Goal: Ask a question

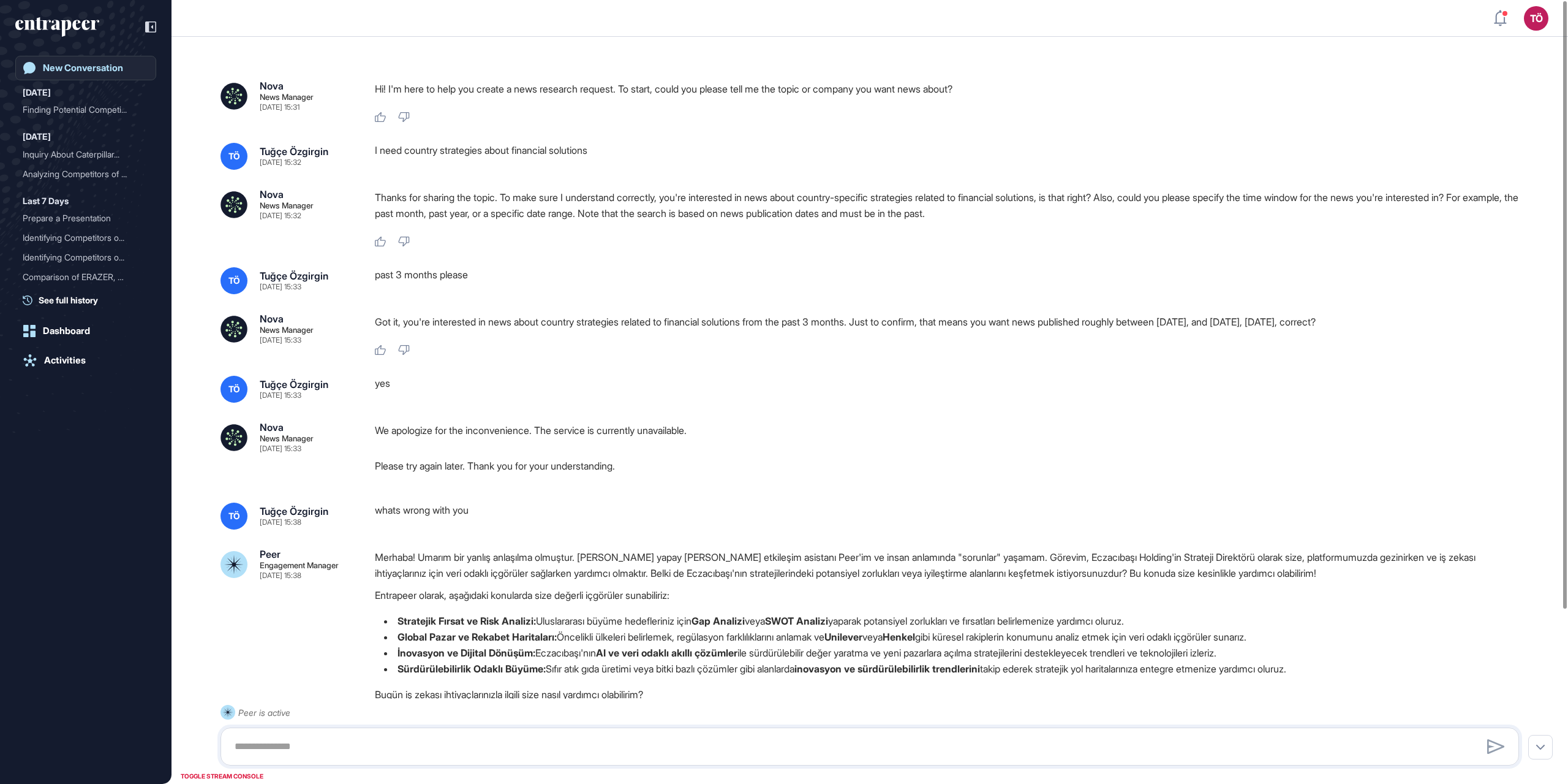
click at [87, 71] on div "New Conversation" at bounding box center [83, 68] width 80 height 11
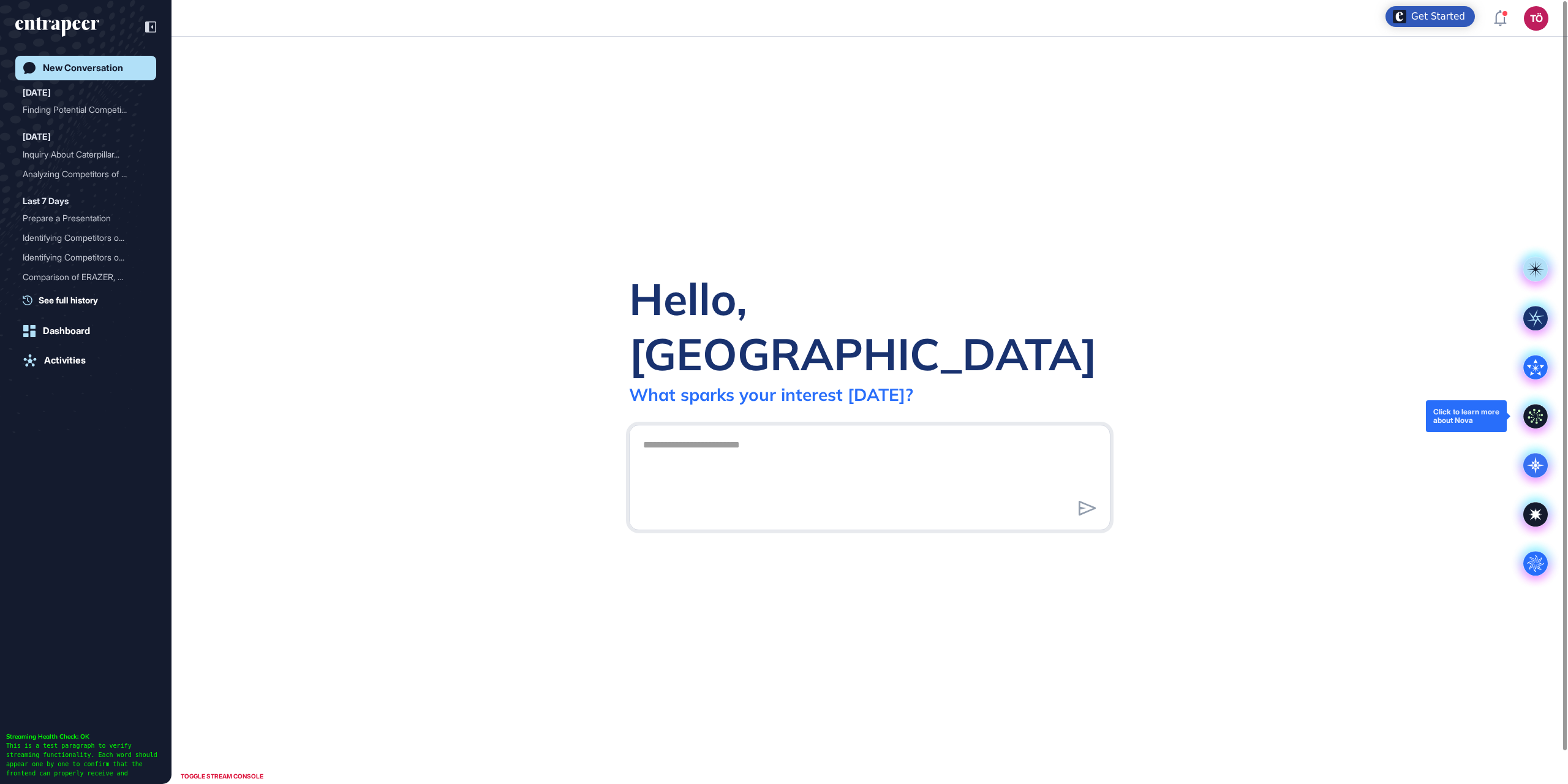
click at [1523, 413] on div at bounding box center [1536, 416] width 49 height 49
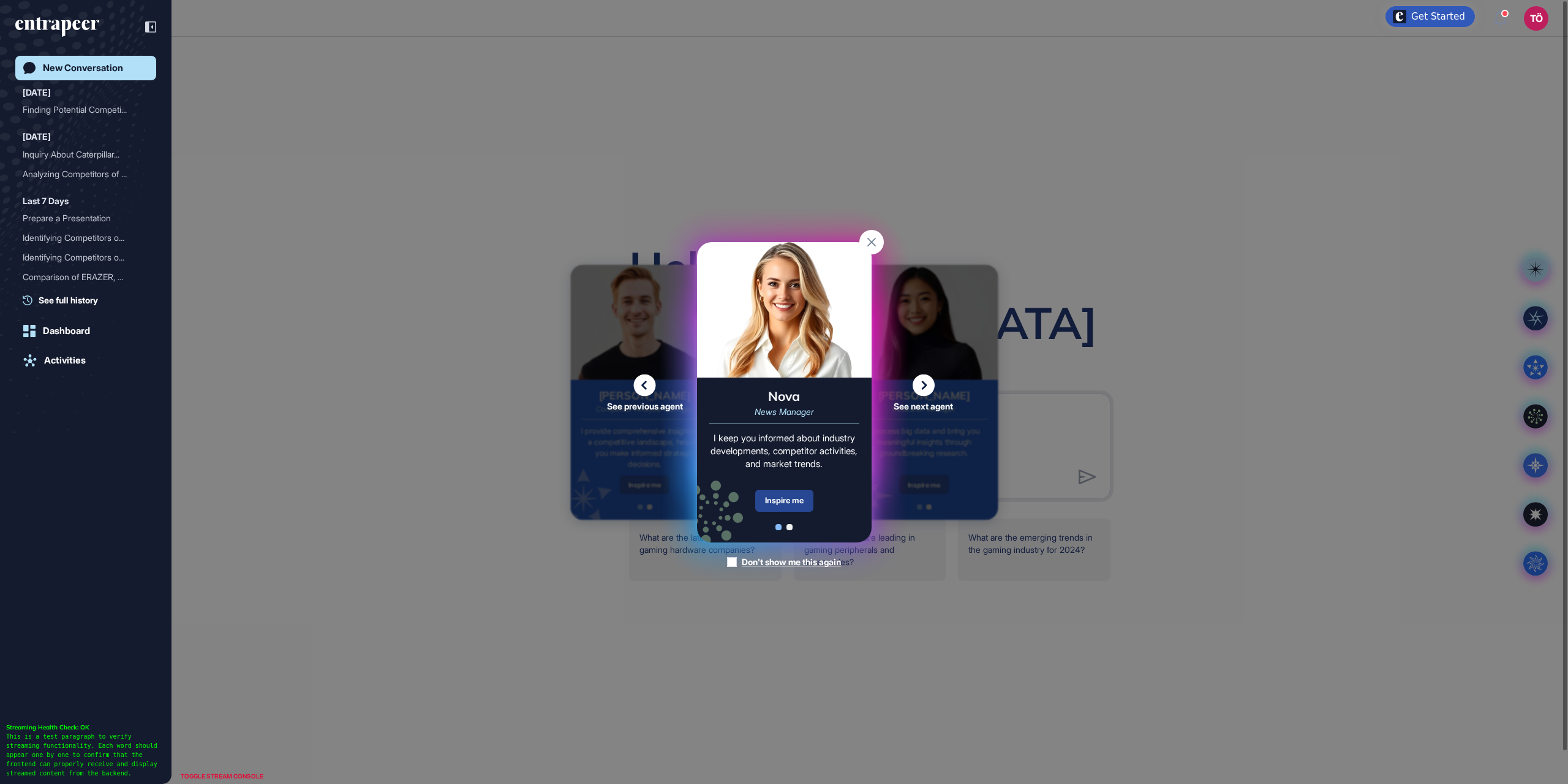
click at [770, 490] on div "Inspire me" at bounding box center [784, 500] width 59 height 22
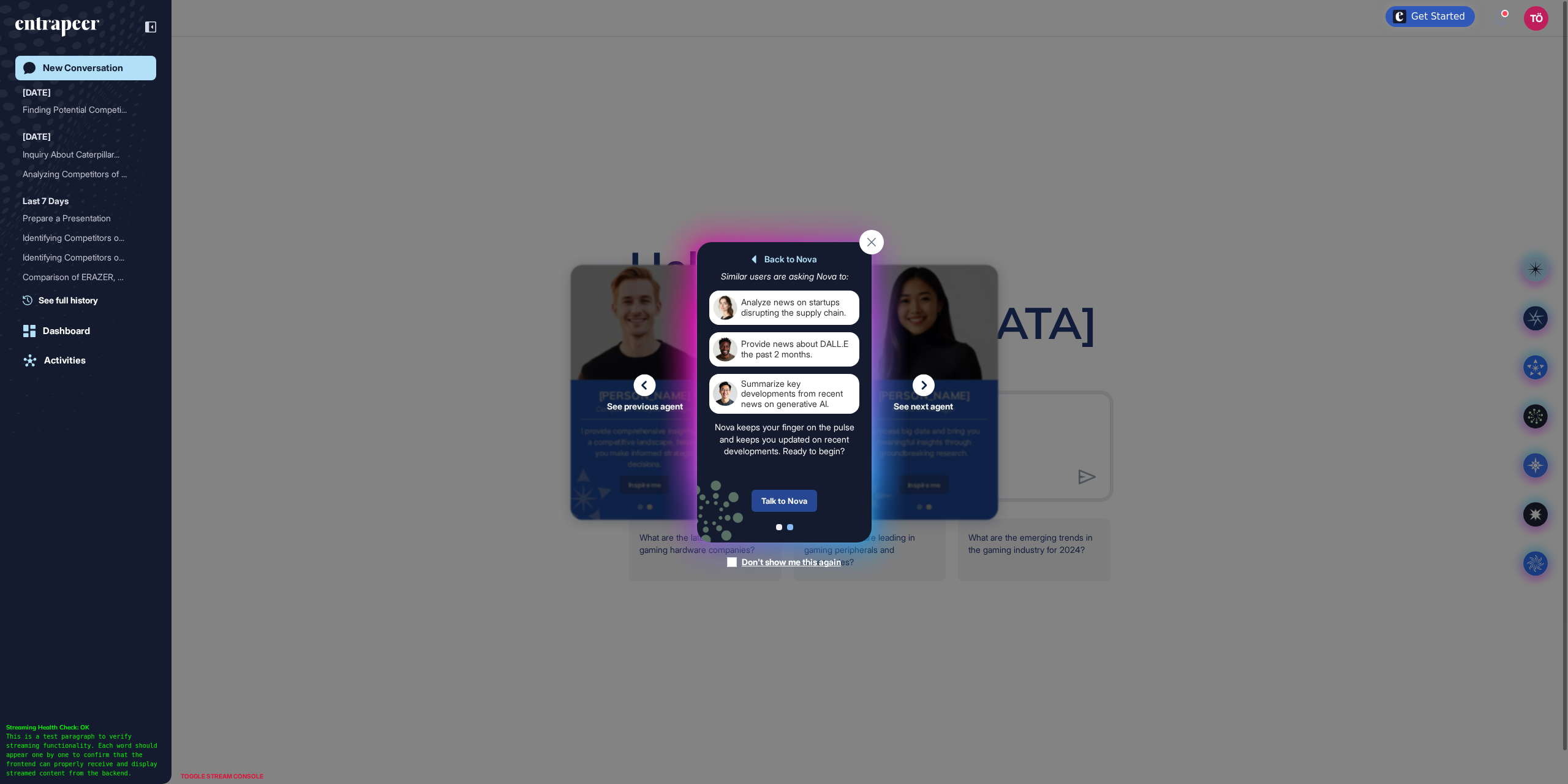
click at [784, 497] on div "Talk to Nova" at bounding box center [784, 500] width 66 height 22
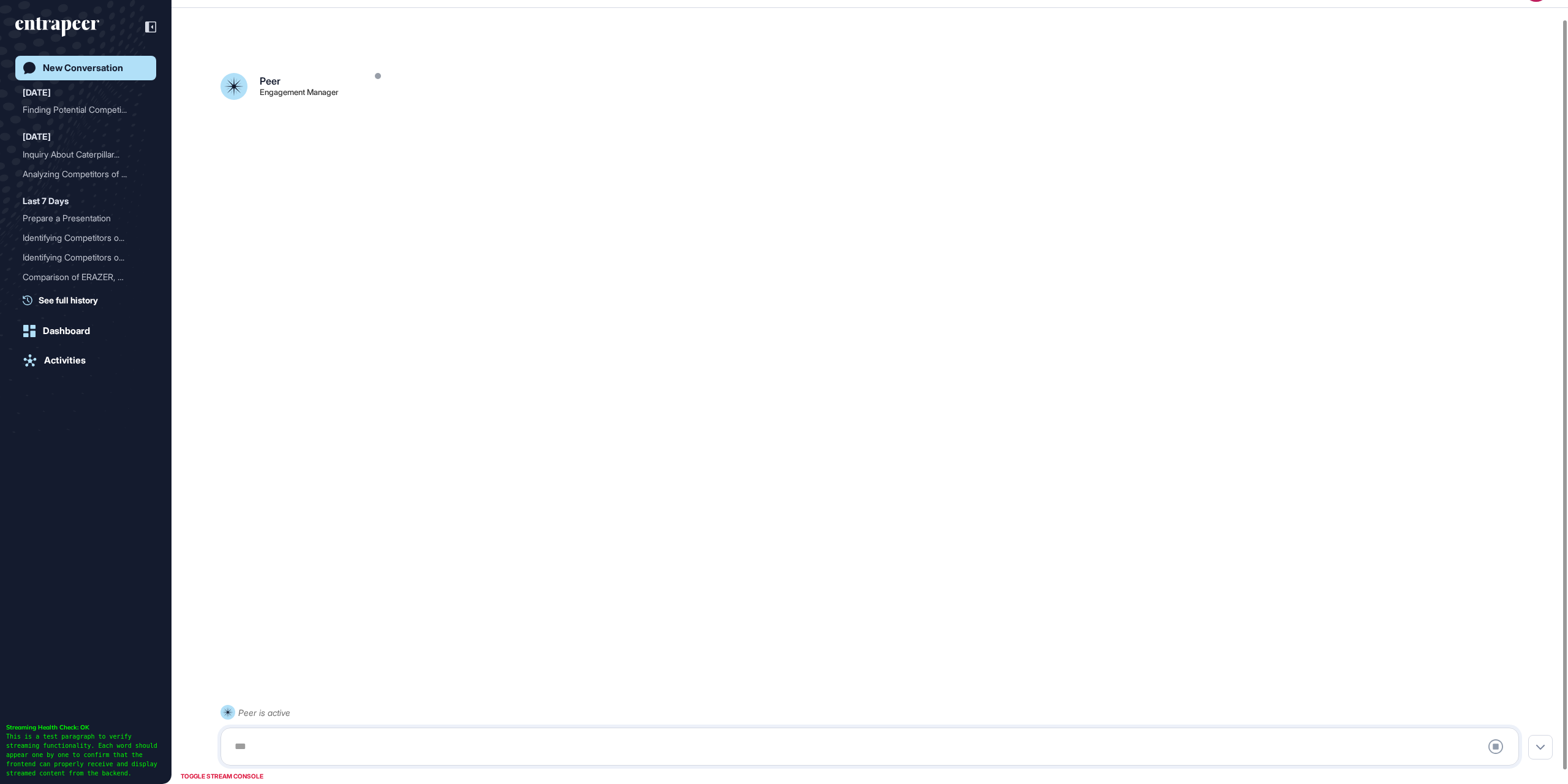
scroll to position [34, 0]
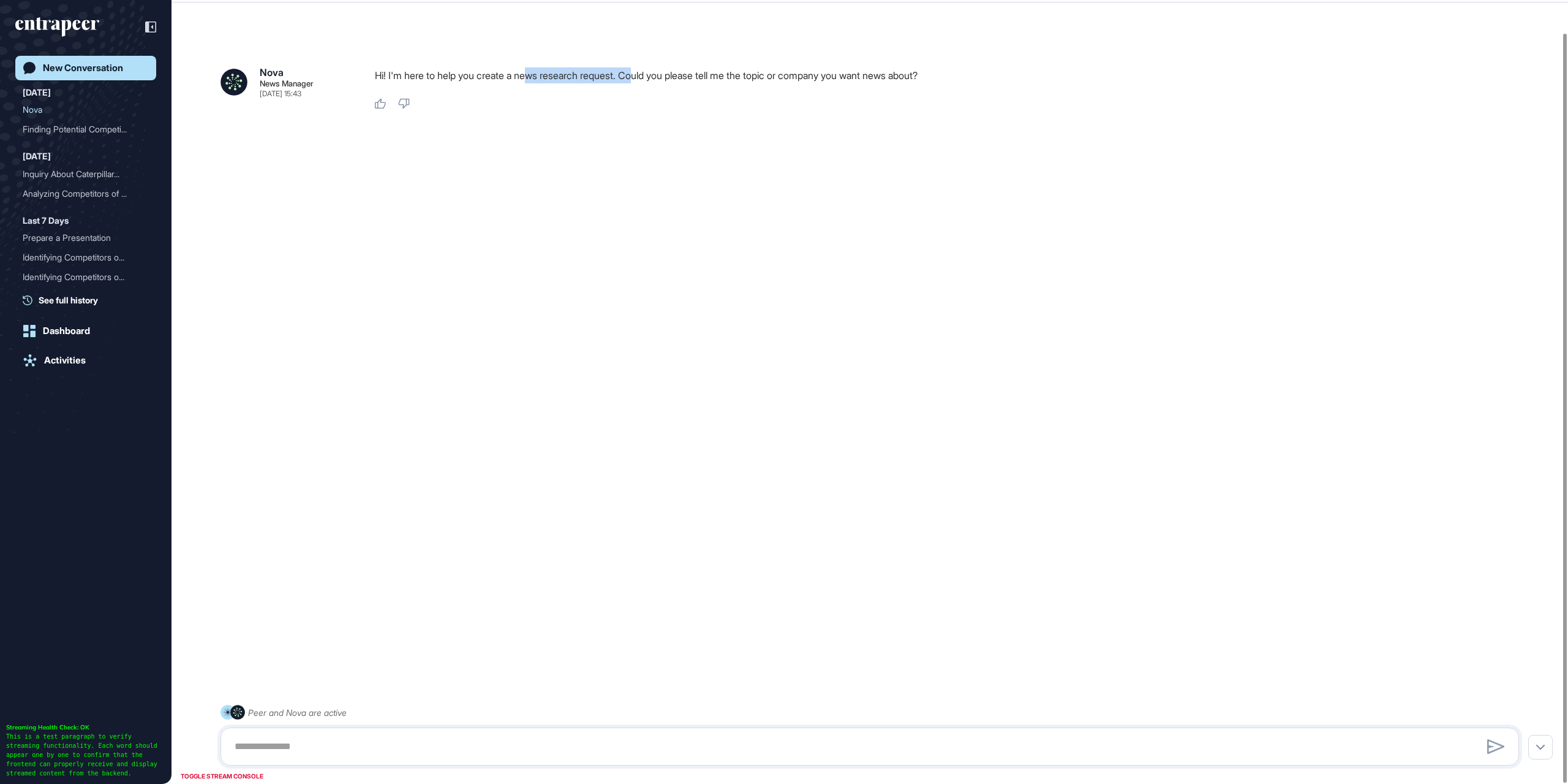
drag, startPoint x: 537, startPoint y: 73, endPoint x: 648, endPoint y: 82, distance: 111.4
click at [648, 82] on p "Hi! I'm here to help you create a news research request. Could you please tell …" at bounding box center [951, 75] width 1154 height 16
click at [646, 110] on div "Nova News Manager [DATE] 15:43 Hi! I'm here to help you create a news research …" at bounding box center [869, 376] width 1397 height 705
click at [33, 108] on div "Nova" at bounding box center [80, 109] width 116 height 19
